Goal: Use online tool/utility: Utilize a website feature to perform a specific function

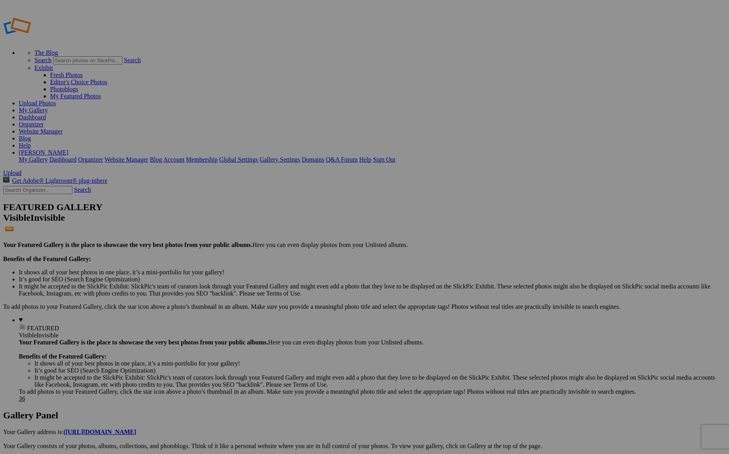
type input "FB Ads"
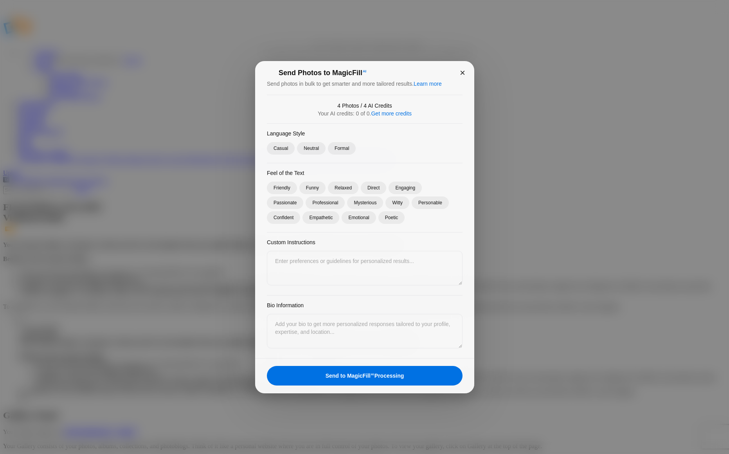
click at [464, 74] on div "×" at bounding box center [462, 72] width 23 height 23
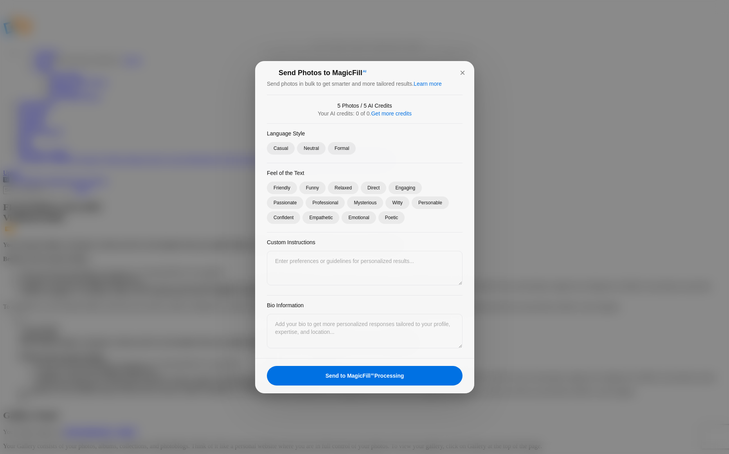
click at [373, 379] on div "Send to MagicFill AI Processing" at bounding box center [365, 376] width 196 height 20
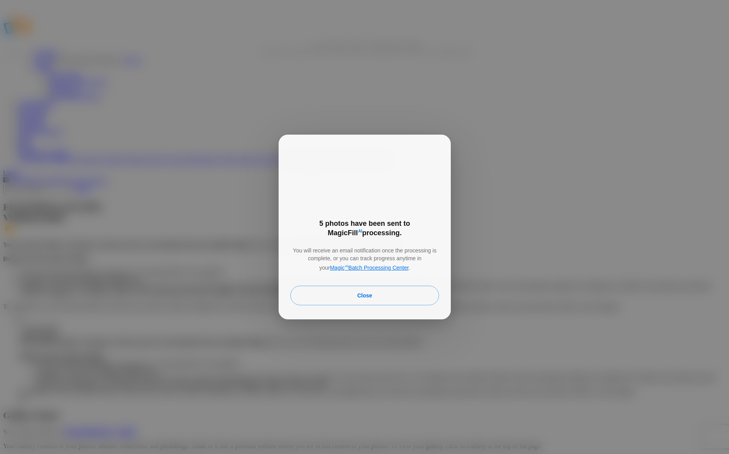
click at [373, 265] on link "Magic AI Batch Processing Center" at bounding box center [369, 268] width 79 height 6
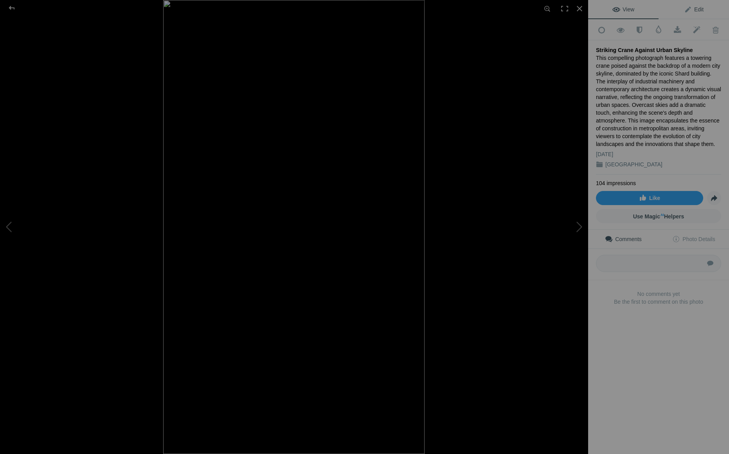
click at [697, 6] on link "Edit" at bounding box center [694, 9] width 70 height 19
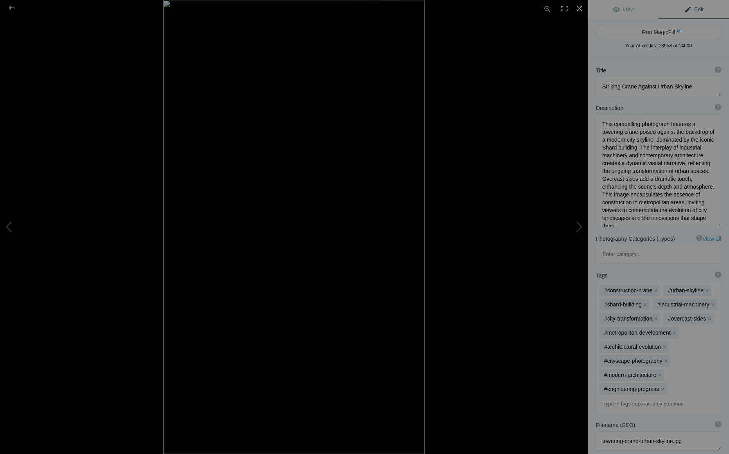
click at [580, 8] on div at bounding box center [579, 8] width 17 height 17
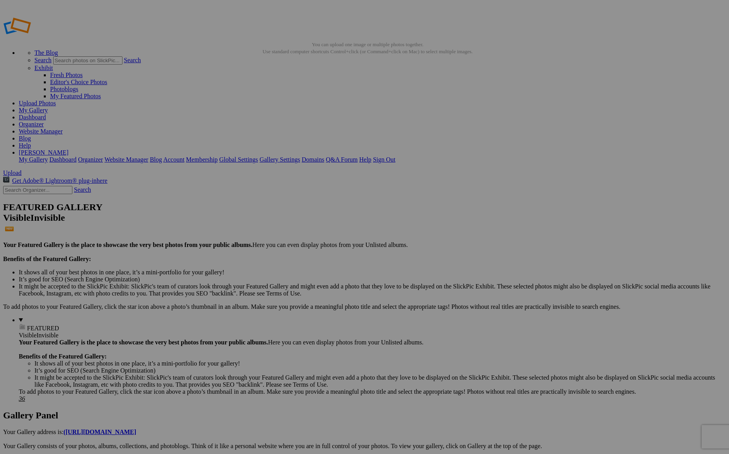
scroll to position [133, 0]
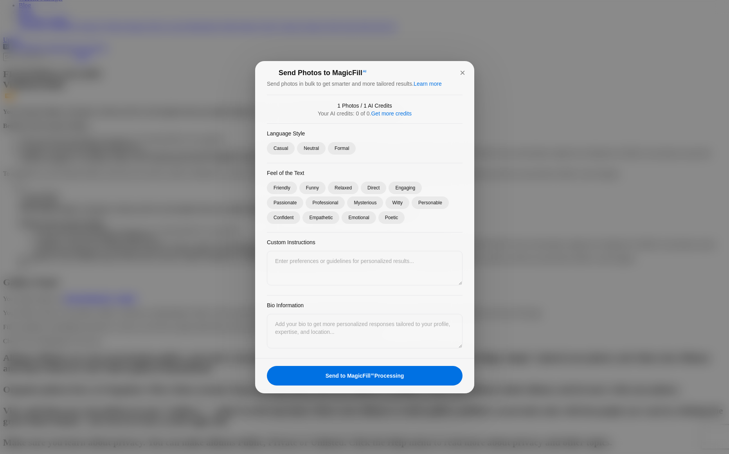
click at [377, 68] on div "Send Photos to MagicFill AI Send photos in bulk to get smarter and more tailore…" at bounding box center [364, 78] width 219 height 34
click at [464, 74] on div "×" at bounding box center [462, 72] width 23 height 23
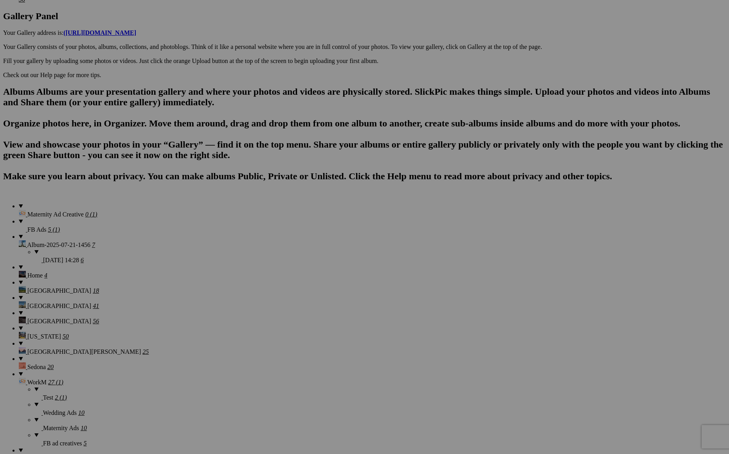
scroll to position [0, 0]
